Goal: Task Accomplishment & Management: Manage account settings

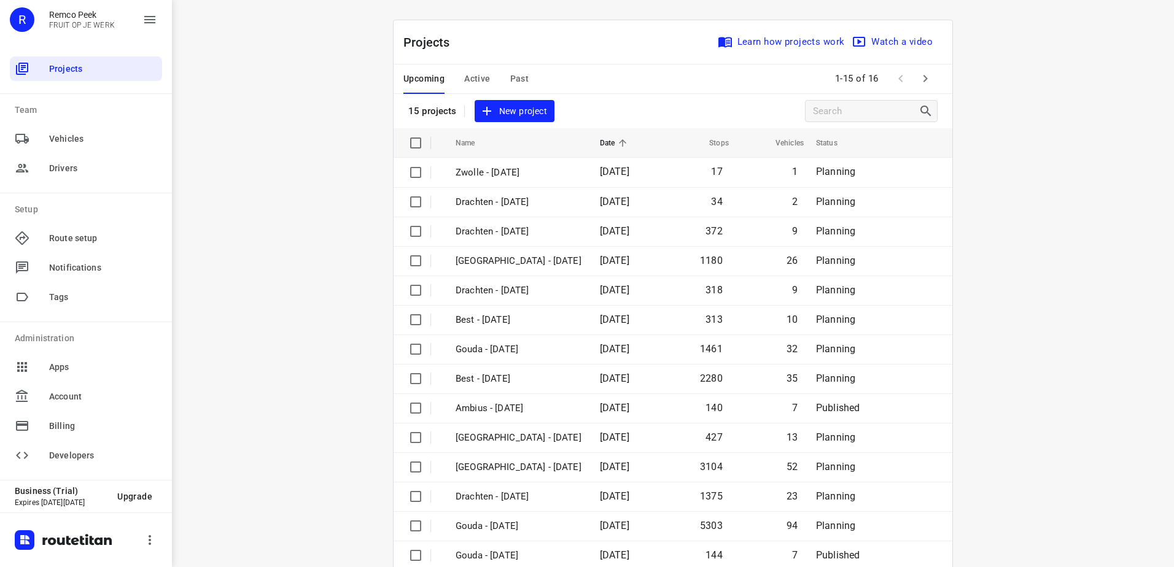
click at [504, 66] on div "Upcoming Active Past" at bounding box center [475, 78] width 145 height 29
click at [510, 76] on span "Past" at bounding box center [519, 78] width 19 height 15
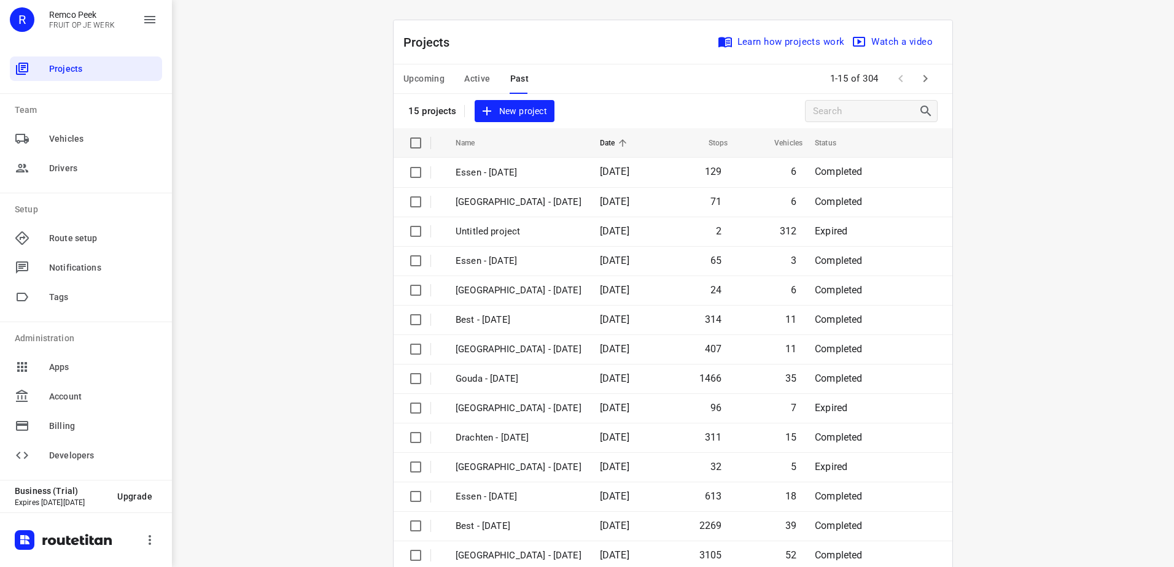
click at [472, 79] on span "Active" at bounding box center [477, 78] width 26 height 15
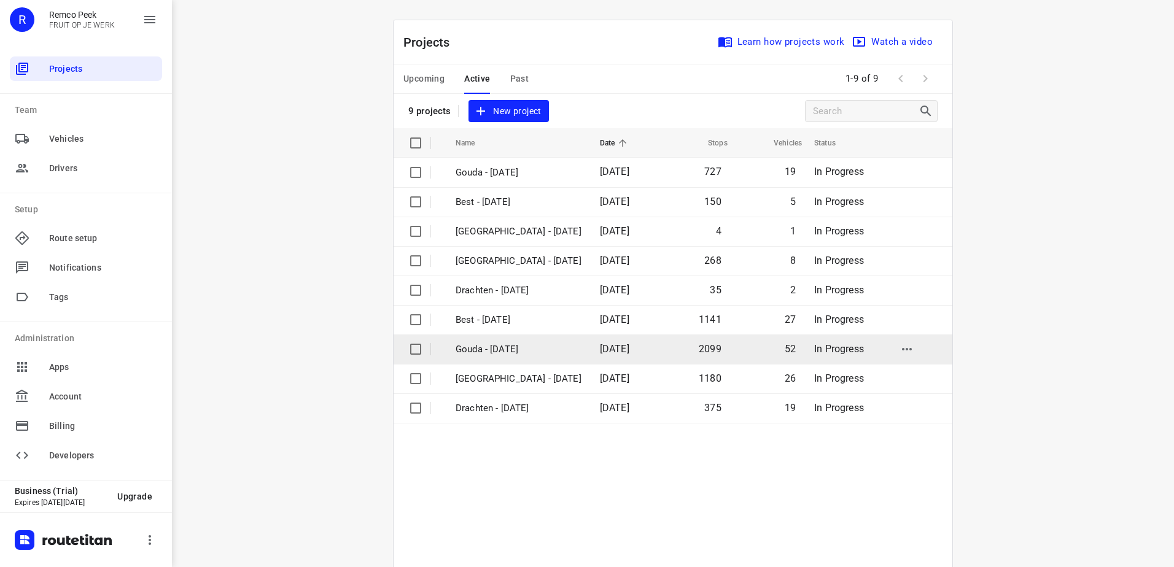
click at [526, 343] on p "Gouda - [DATE]" at bounding box center [519, 350] width 126 height 14
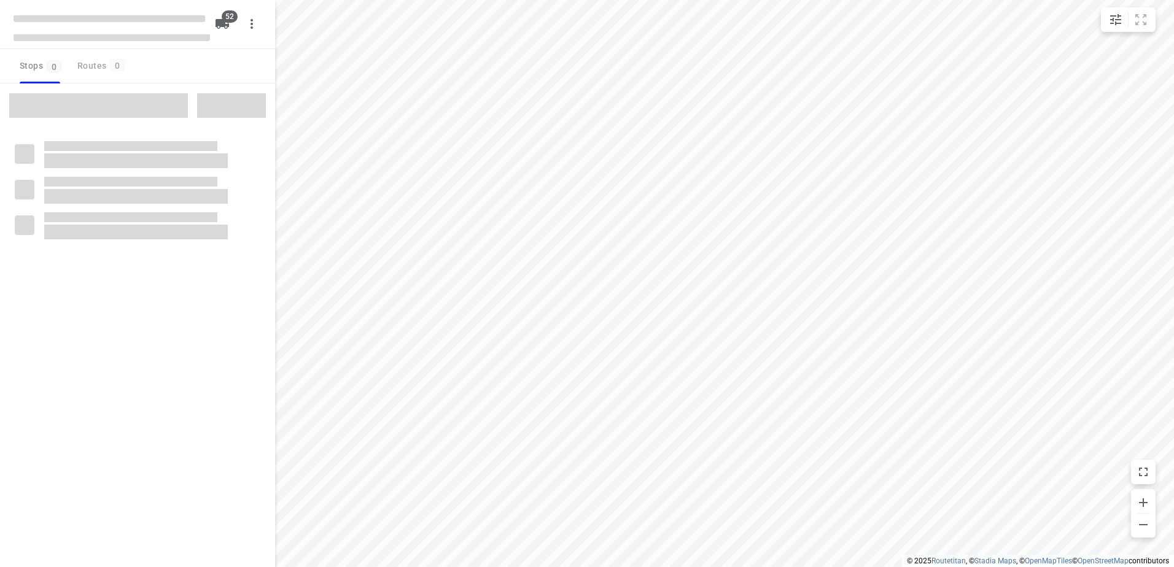
checkbox input "true"
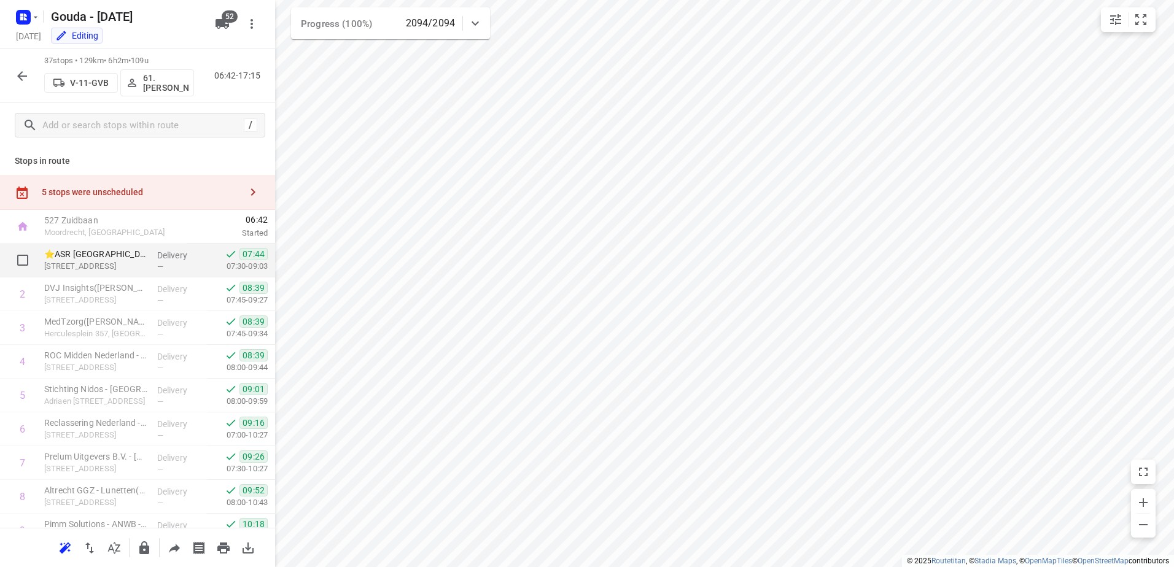
click at [212, 255] on span "07:44" at bounding box center [237, 254] width 61 height 12
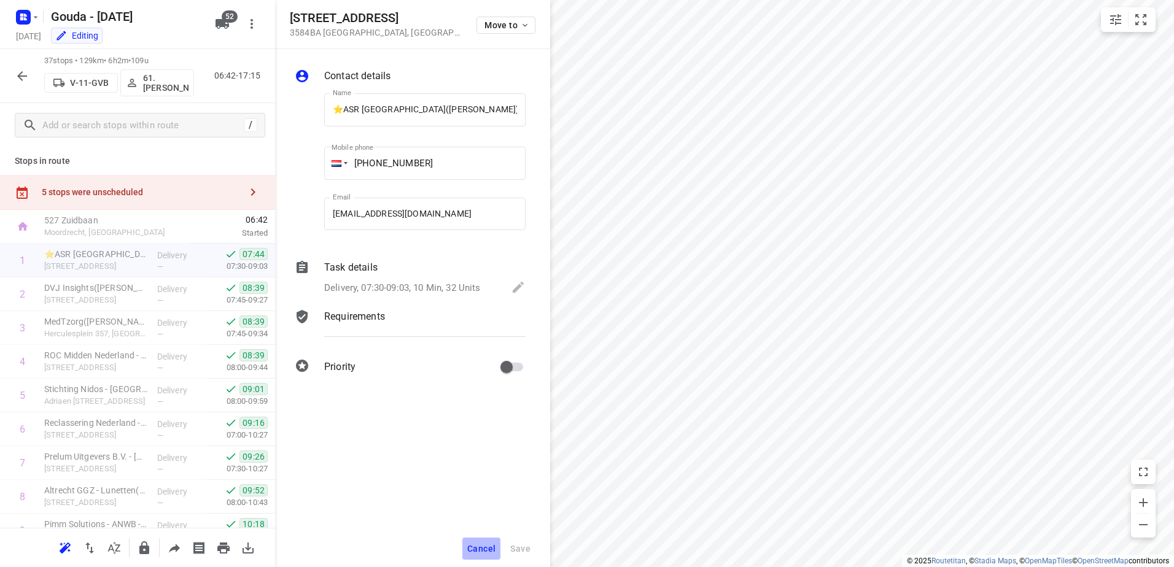
click at [477, 558] on button "Cancel" at bounding box center [481, 549] width 38 height 22
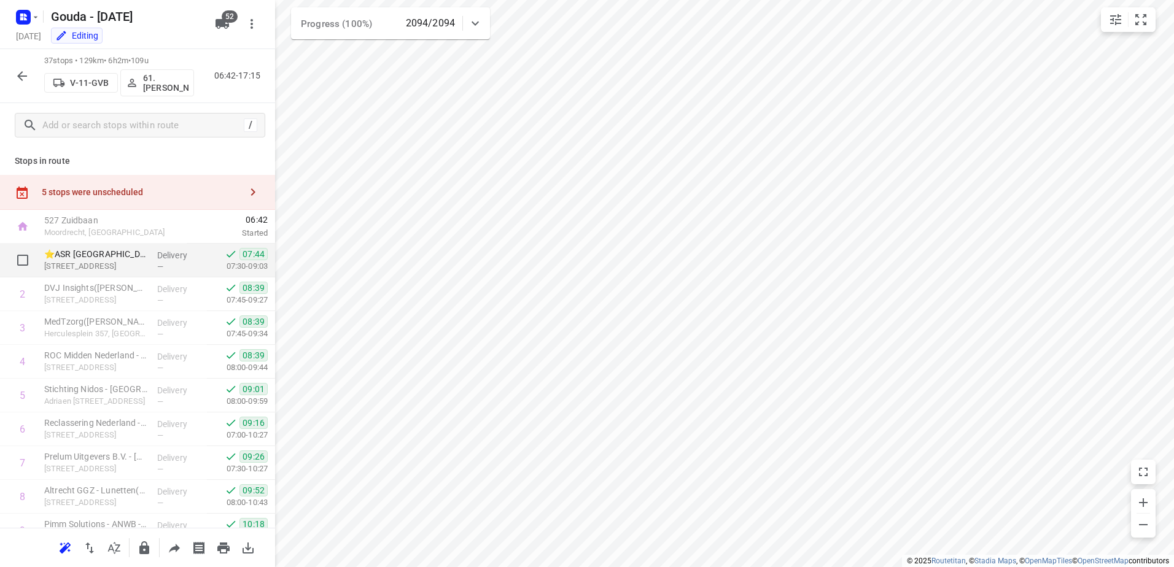
click at [141, 262] on p "[STREET_ADDRESS]" at bounding box center [95, 266] width 103 height 12
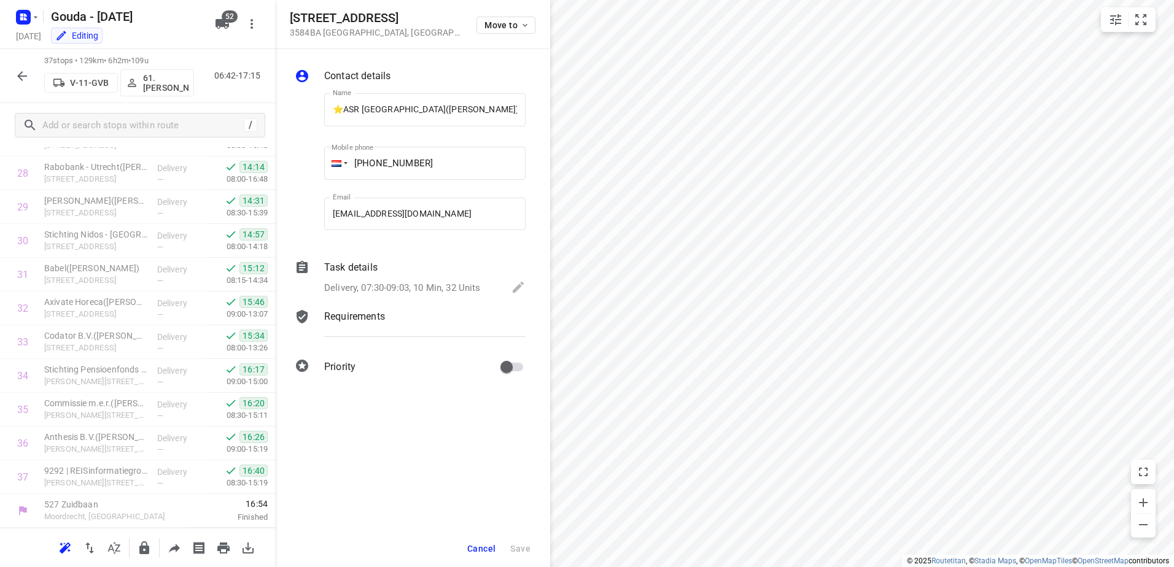
scroll to position [999, 0]
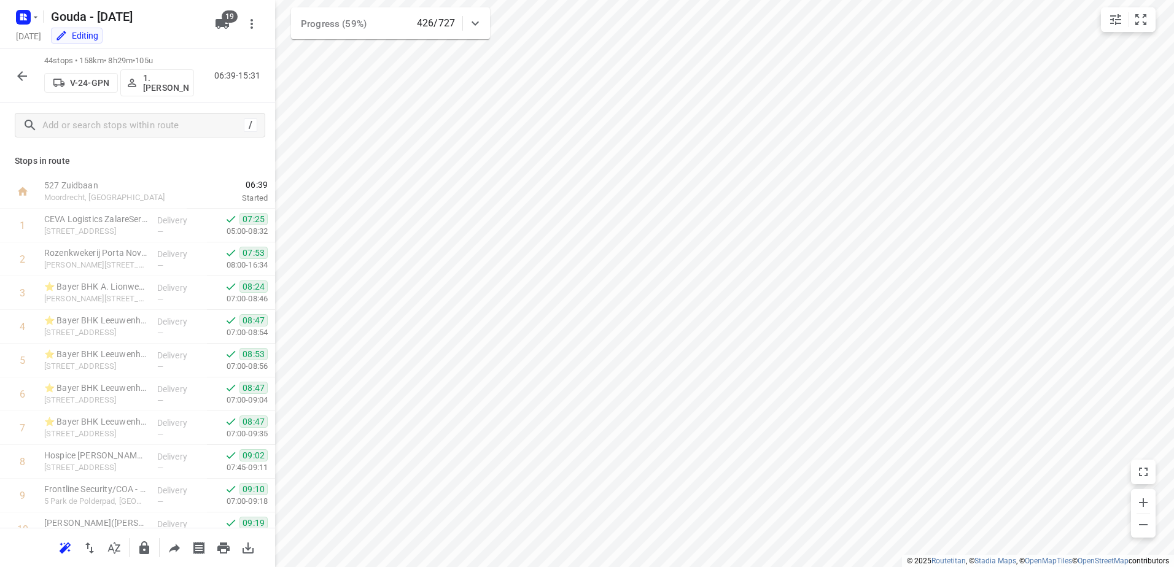
scroll to position [307, 0]
